Goal: Task Accomplishment & Management: Manage account settings

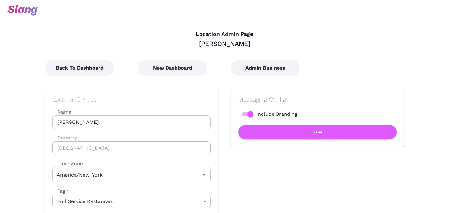
type input "Eastern Time"
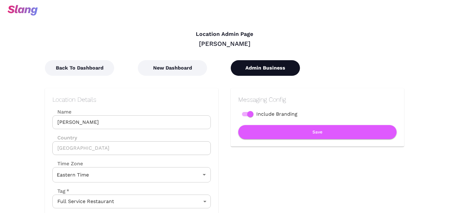
click at [274, 75] on button "Admin Business" at bounding box center [265, 68] width 69 height 16
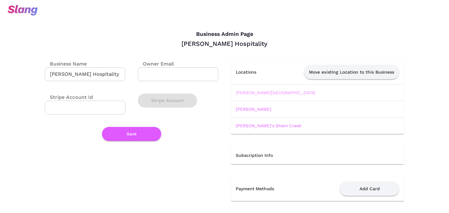
click at [257, 90] on link "[PERSON_NAME][GEOGRAPHIC_DATA]" at bounding box center [276, 92] width 80 height 5
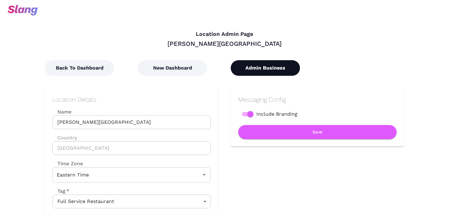
click at [252, 74] on button "Admin Business" at bounding box center [265, 68] width 69 height 16
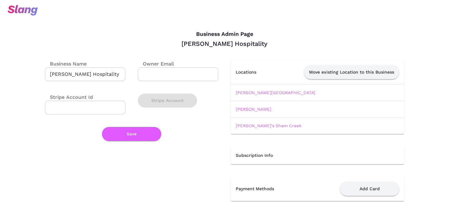
click at [246, 119] on td "[PERSON_NAME]'s Shem Creek" at bounding box center [317, 125] width 173 height 17
click at [246, 122] on td "[PERSON_NAME]'s Shem Creek" at bounding box center [317, 125] width 173 height 17
click at [245, 124] on link "[PERSON_NAME]'s Shem Creek" at bounding box center [269, 125] width 66 height 5
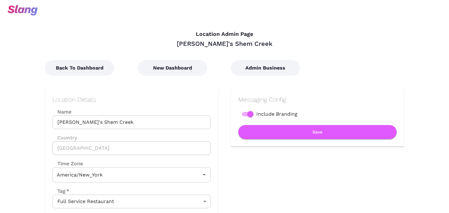
type input "Eastern Time"
click at [274, 76] on div "Messaging Config Include Branding Save" at bounding box center [311, 181] width 186 height 210
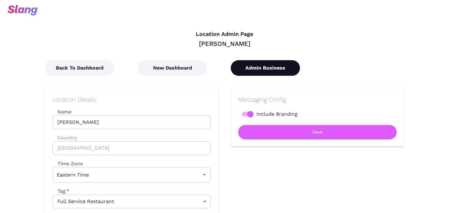
click at [274, 72] on button "Admin Business" at bounding box center [265, 68] width 69 height 16
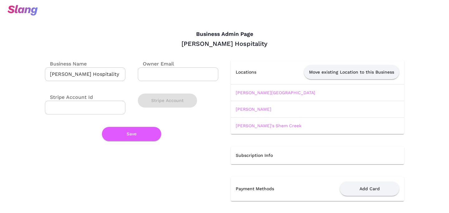
click at [250, 97] on td "[PERSON_NAME][GEOGRAPHIC_DATA]" at bounding box center [317, 92] width 173 height 17
click at [250, 94] on link "[PERSON_NAME][GEOGRAPHIC_DATA]" at bounding box center [276, 92] width 80 height 5
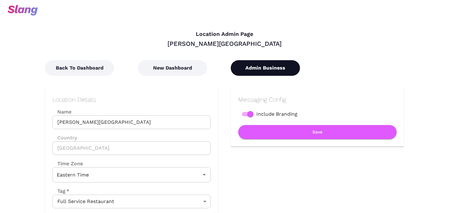
click at [274, 66] on button "Admin Business" at bounding box center [265, 68] width 69 height 16
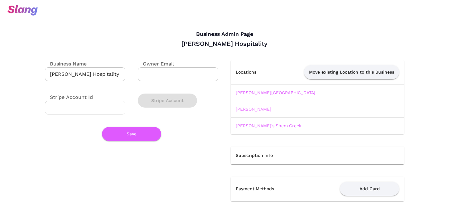
click at [244, 110] on link "[PERSON_NAME]" at bounding box center [254, 109] width 36 height 5
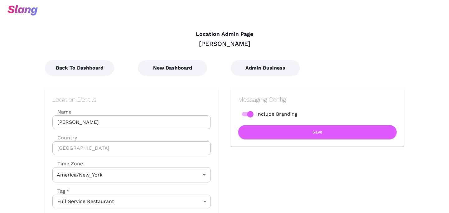
type input "Eastern Time"
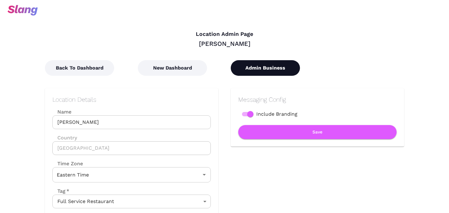
click at [256, 64] on button "Admin Business" at bounding box center [265, 68] width 69 height 16
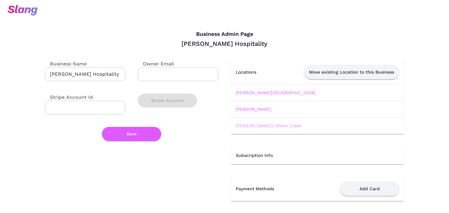
click at [246, 128] on link "[PERSON_NAME]'s Shem Creek" at bounding box center [269, 125] width 66 height 5
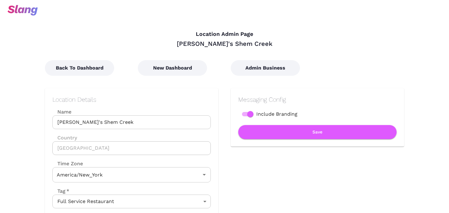
type input "Eastern Time"
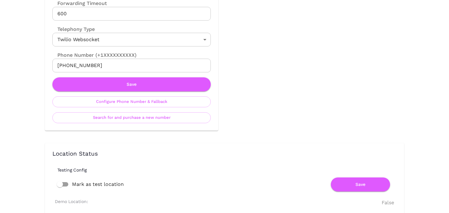
scroll to position [308, 0]
